Goal: Task Accomplishment & Management: Complete application form

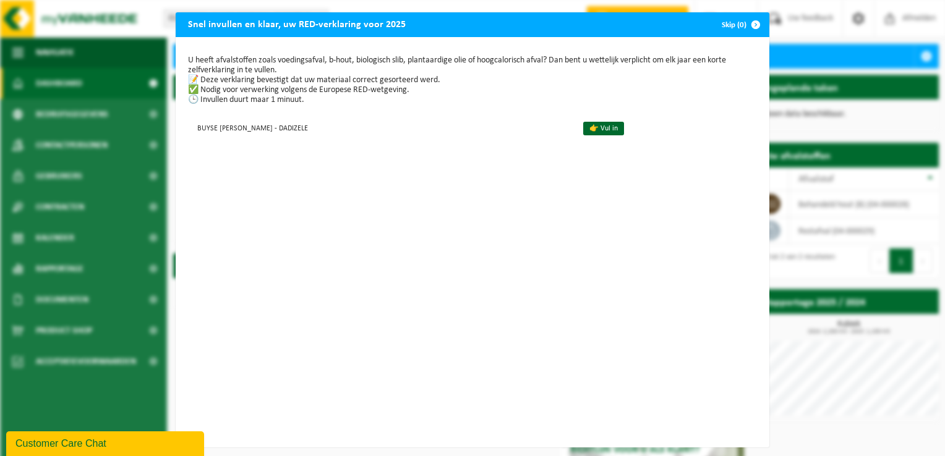
scroll to position [13, 0]
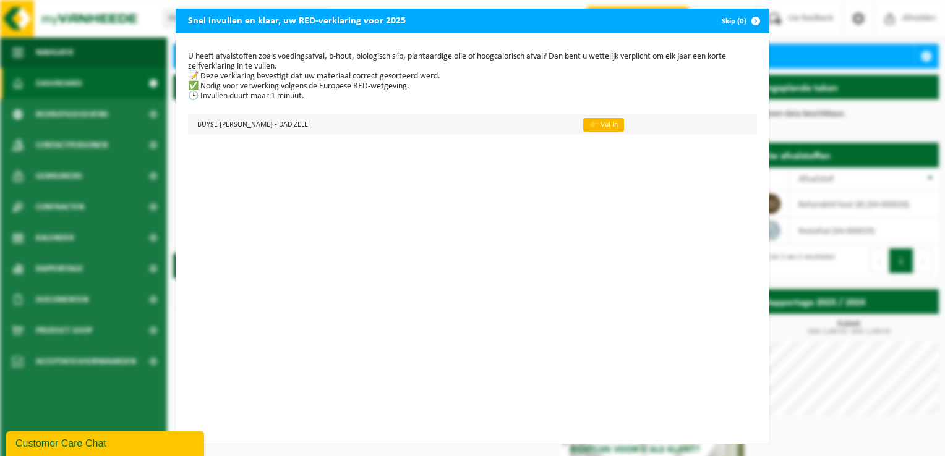
click at [583, 118] on link "👉 Vul in" at bounding box center [603, 125] width 41 height 14
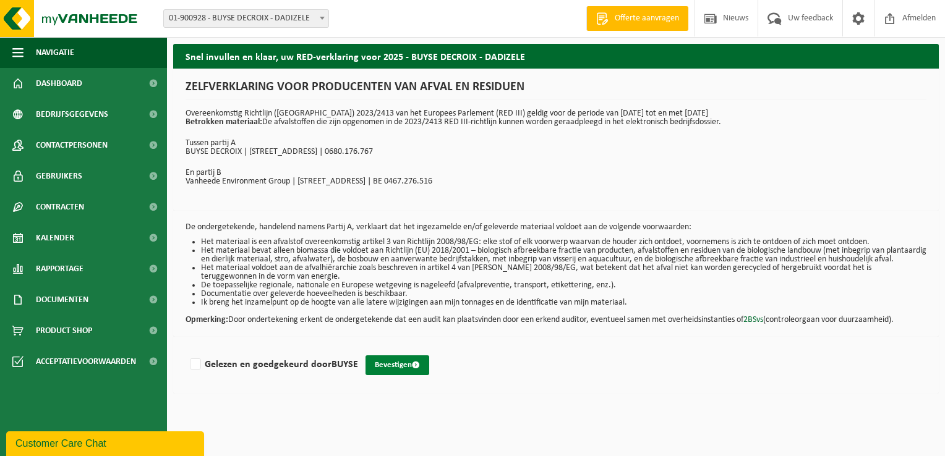
click at [392, 374] on button "Bevestigen" at bounding box center [398, 366] width 64 height 20
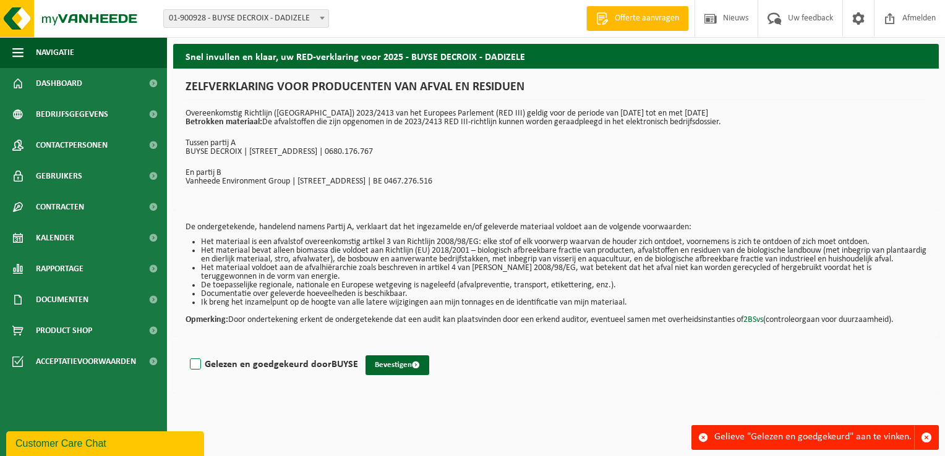
click at [197, 374] on label "Gelezen en goedgekeurd door BUYSE" at bounding box center [272, 365] width 171 height 19
click at [358, 349] on input "Gelezen en goedgekeurd door BUYSE" at bounding box center [358, 349] width 1 height 1
checkbox input "true"
click at [379, 375] on button "Bevestigen" at bounding box center [398, 366] width 64 height 20
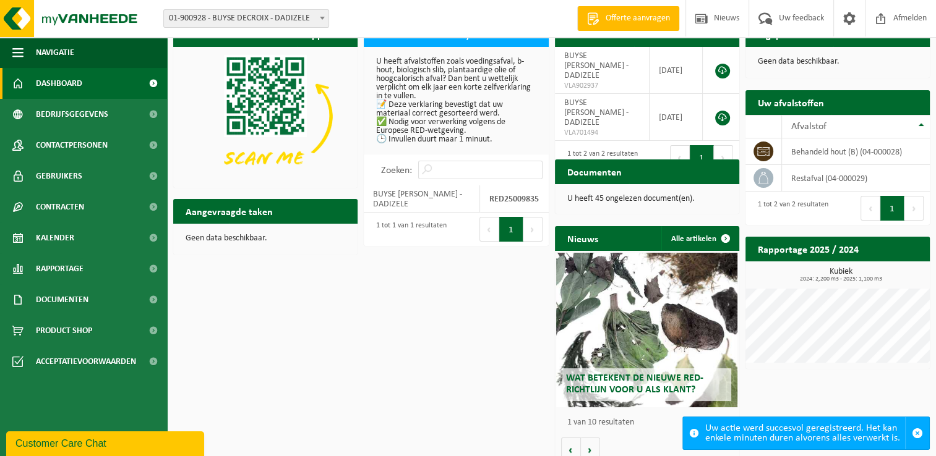
scroll to position [33, 0]
